Goal: Find specific page/section: Find specific page/section

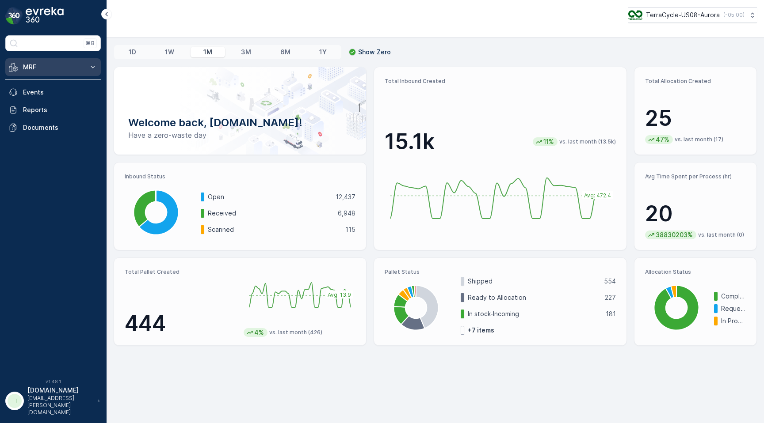
click at [96, 67] on icon at bounding box center [92, 67] width 9 height 9
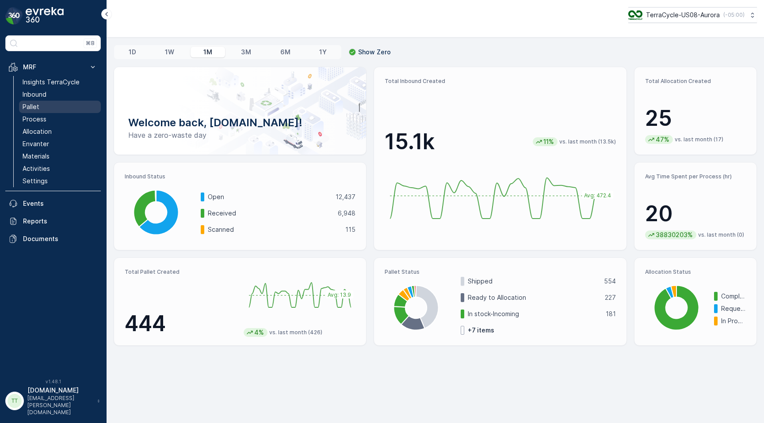
click at [56, 106] on link "Pallet" at bounding box center [60, 107] width 82 height 12
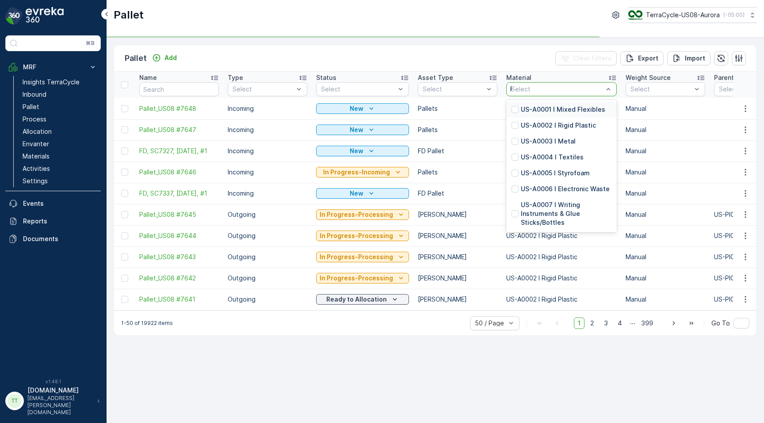
type input "FD"
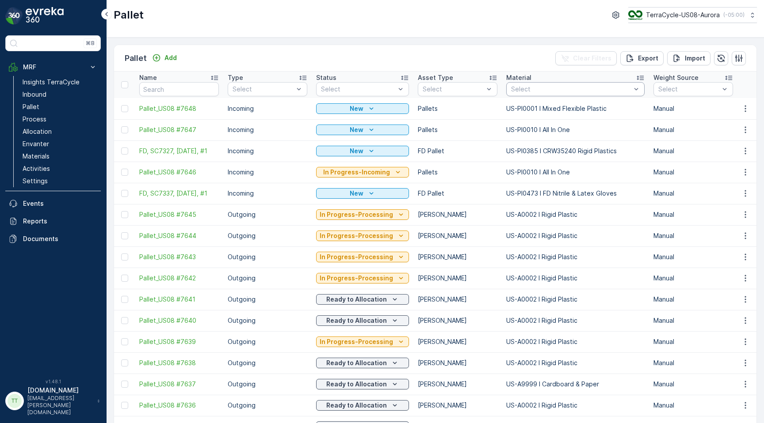
click at [558, 87] on div at bounding box center [571, 89] width 122 height 7
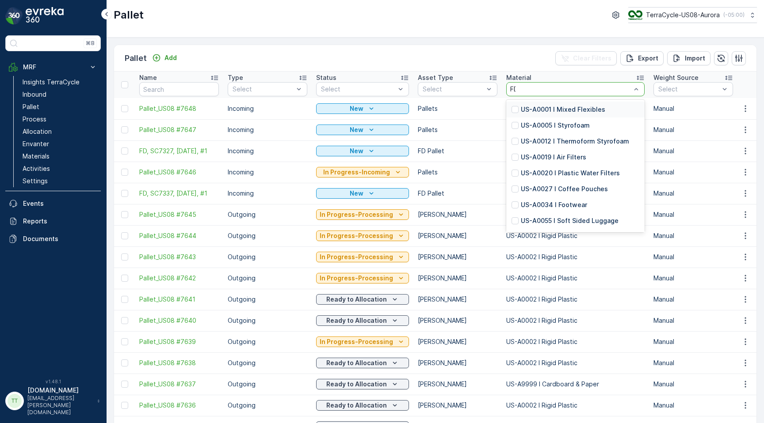
type input "FD"
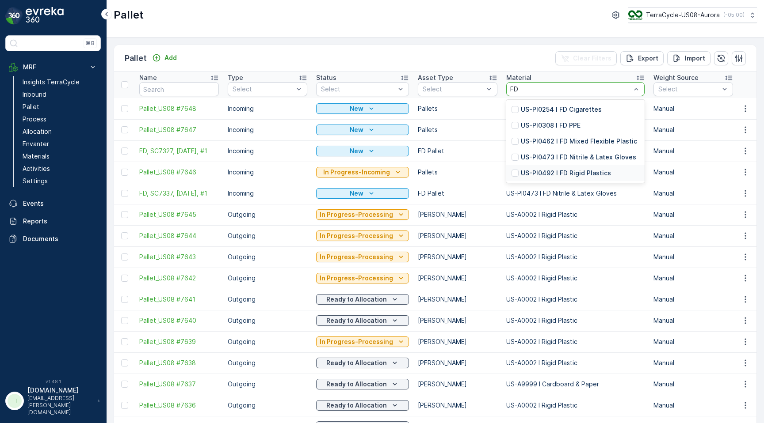
click at [541, 173] on p "US-PI0492 I FD Rigid Plastics" at bounding box center [566, 173] width 90 height 9
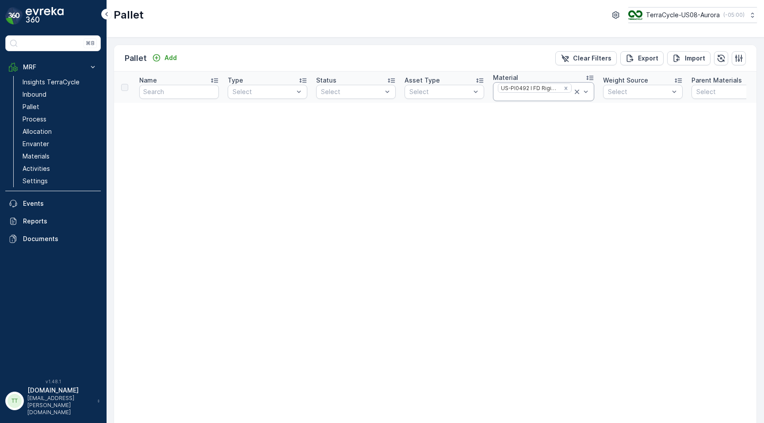
click at [546, 96] on div at bounding box center [535, 97] width 76 height 7
click at [516, 88] on div "US-PI0492 I FD Rigid Plastics" at bounding box center [529, 88] width 62 height 8
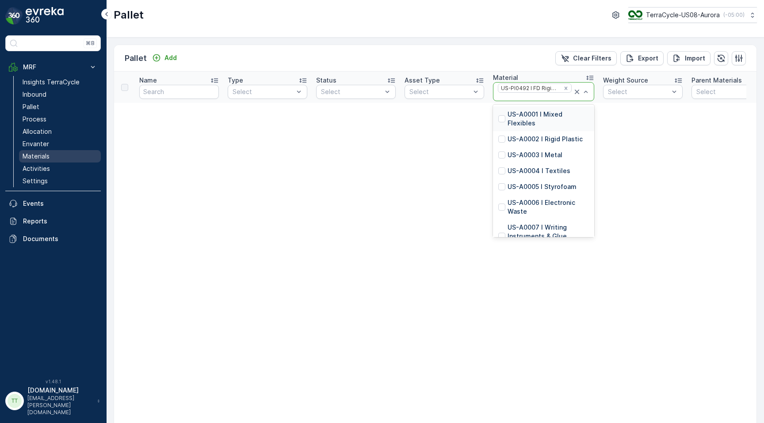
click at [37, 154] on p "Materials" at bounding box center [36, 156] width 27 height 9
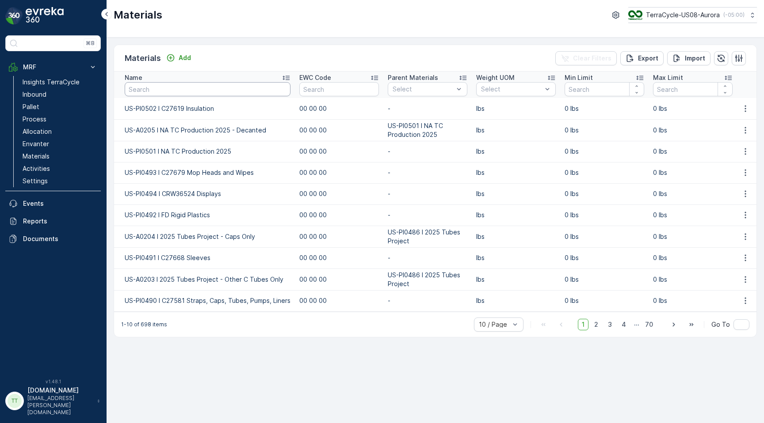
click at [181, 86] on input "text" at bounding box center [208, 89] width 166 height 14
type input "FD Rigid"
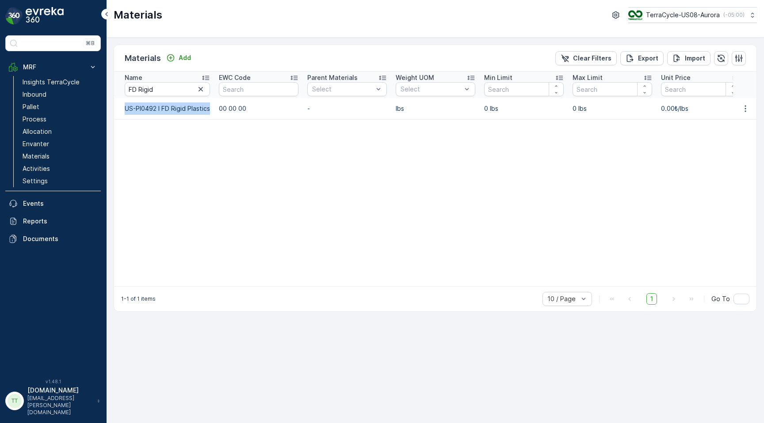
drag, startPoint x: 122, startPoint y: 109, endPoint x: 210, endPoint y: 110, distance: 87.9
click at [210, 110] on td "US-PI0492 I FD Rigid Plastics" at bounding box center [164, 108] width 100 height 21
copy td "US-PI0492 I FD Rigid Plastics"
click at [140, 109] on td "US-PI0492 I FD Rigid Plastics" at bounding box center [164, 108] width 100 height 21
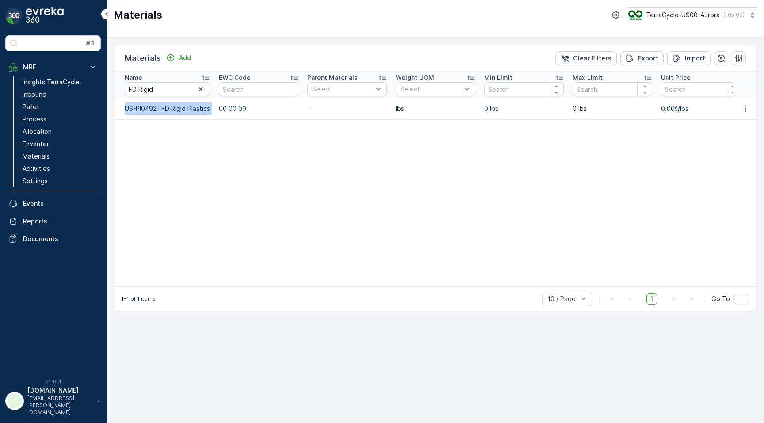
click at [140, 109] on td "US-PI0492 I FD Rigid Plastics" at bounding box center [164, 108] width 100 height 21
click at [199, 89] on icon "button" at bounding box center [200, 89] width 9 height 9
click at [43, 108] on link "Pallet" at bounding box center [60, 107] width 82 height 12
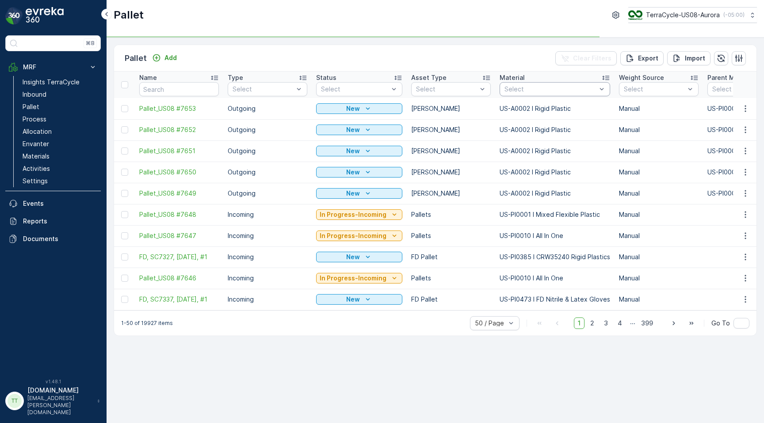
click at [519, 90] on div at bounding box center [550, 89] width 94 height 7
paste input "US-PI0469 I CRW36398 Plastic Film"
type input "US-PI0469 I CRW36398 Plastic Film"
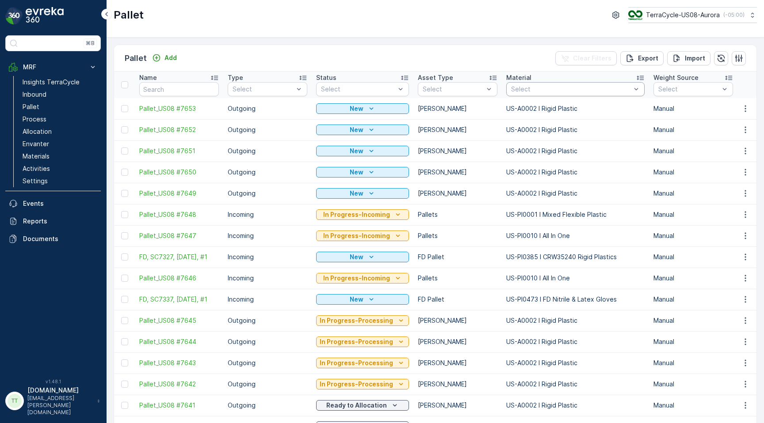
paste input "US-PI0469 I CRW36398 Plastic Film"
type input "US-PI0469 I CRW36398 Plastic Film"
click at [511, 111] on div at bounding box center [514, 109] width 7 height 7
